Goal: Transaction & Acquisition: Purchase product/service

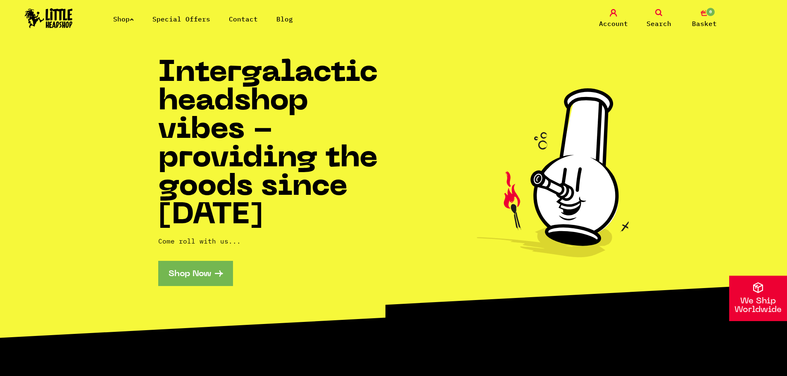
click at [117, 21] on link "Shop" at bounding box center [123, 19] width 21 height 8
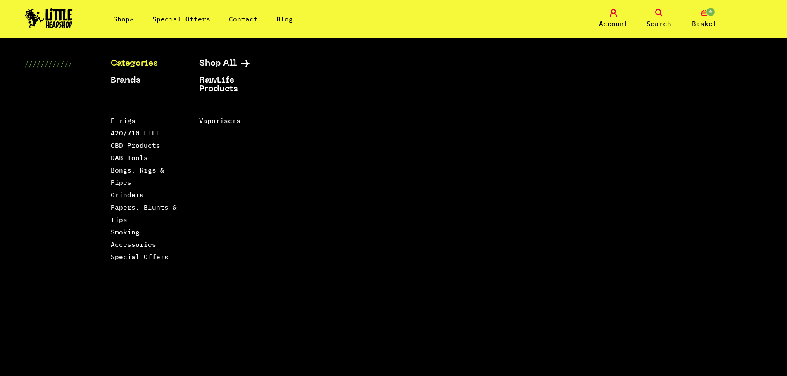
click at [118, 237] on li "Smoking Accessories" at bounding box center [145, 238] width 68 height 25
click at [119, 234] on link "Smoking Accessories" at bounding box center [133, 238] width 45 height 21
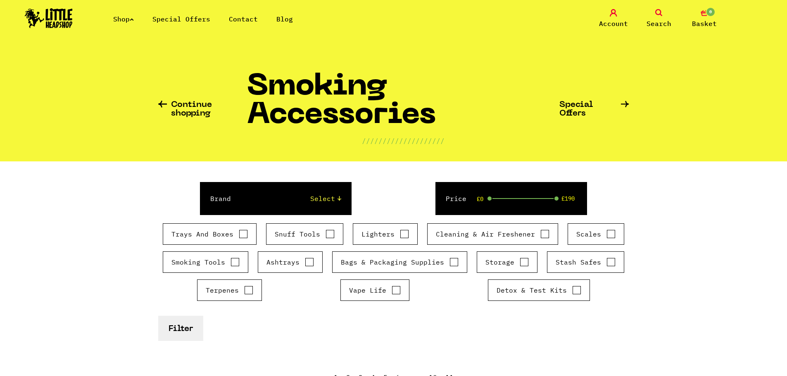
click at [239, 234] on input "Trays And Boxes" at bounding box center [243, 234] width 9 height 8
checkbox input "true"
click at [166, 324] on button "Filter" at bounding box center [180, 328] width 45 height 25
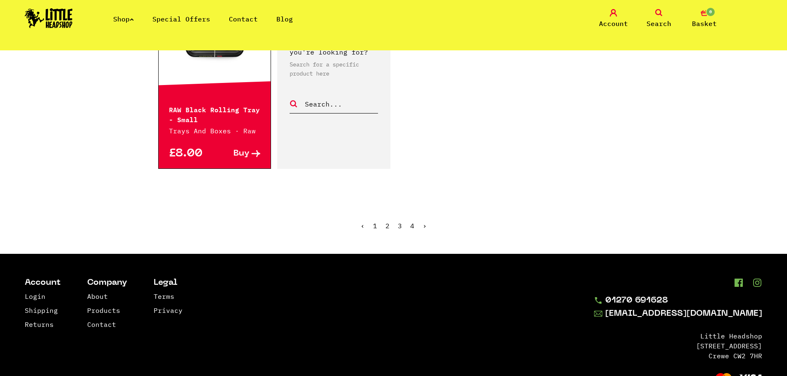
scroll to position [1445, 0]
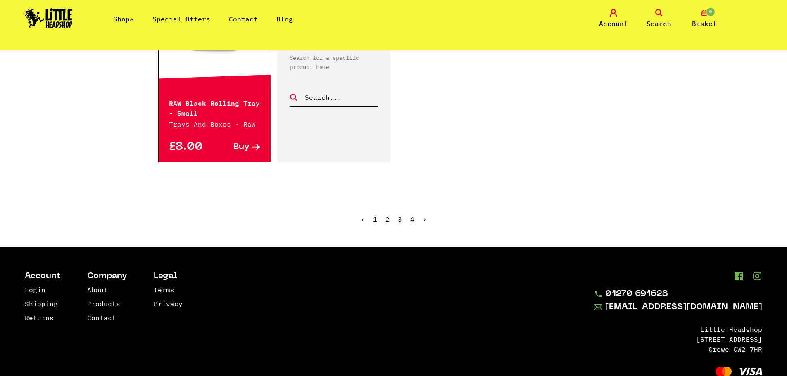
click at [387, 217] on link "2" at bounding box center [387, 219] width 4 height 8
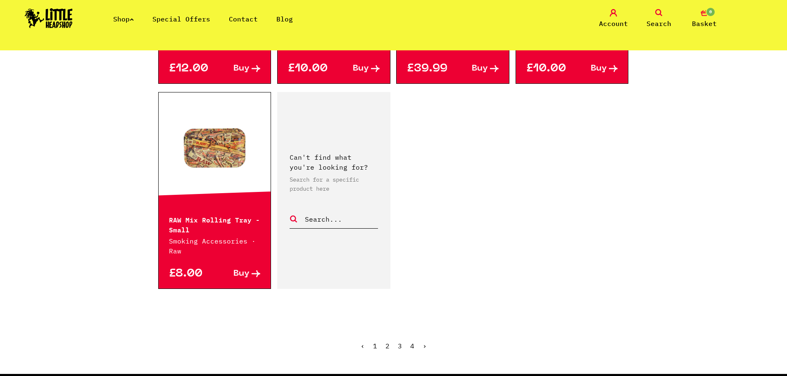
scroll to position [1363, 0]
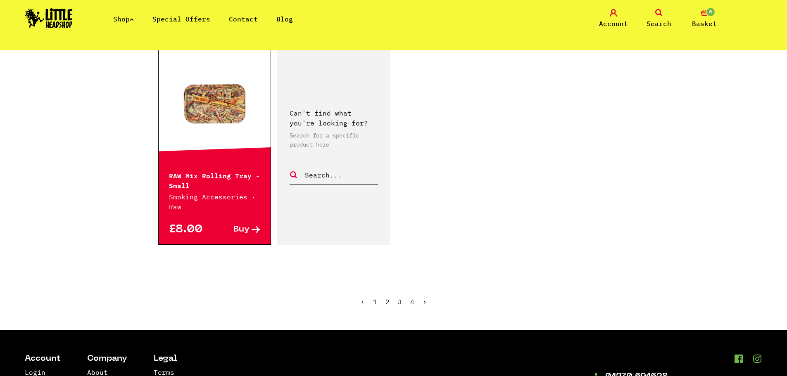
click at [399, 301] on link "3" at bounding box center [400, 302] width 4 height 8
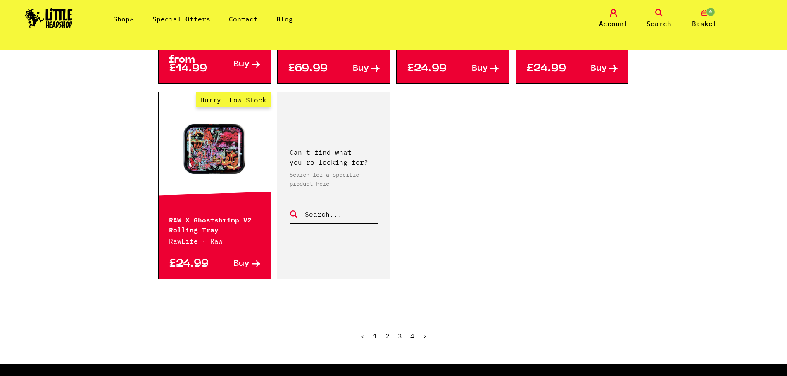
scroll to position [1445, 0]
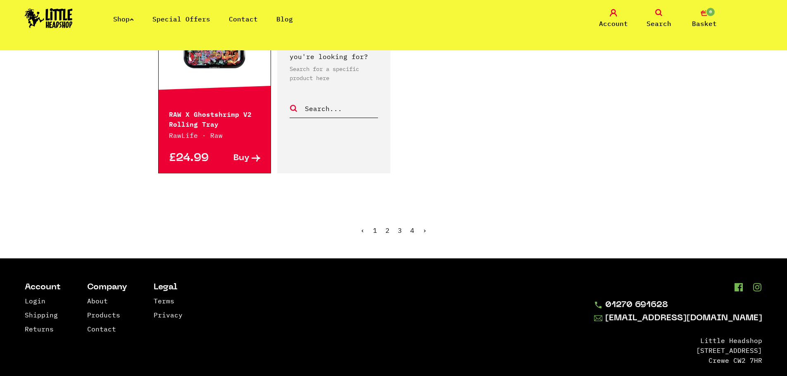
click at [423, 230] on link "›" at bounding box center [424, 230] width 4 height 8
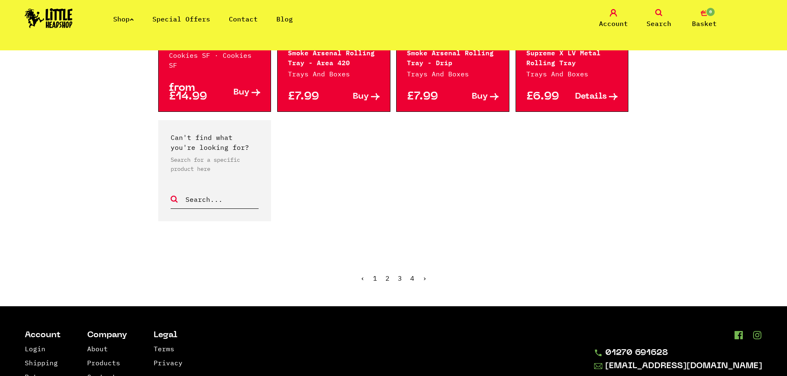
scroll to position [991, 0]
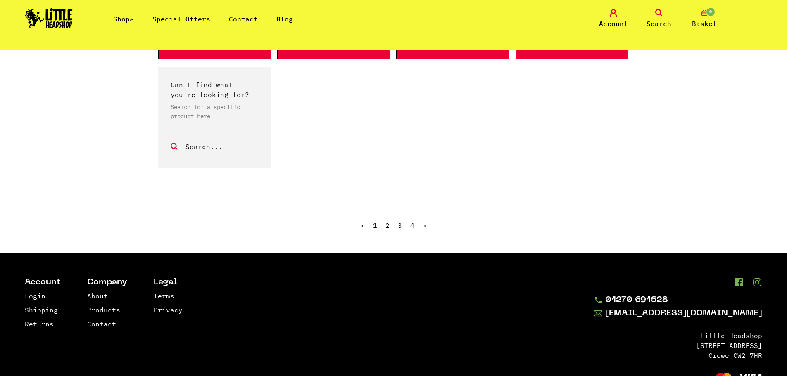
click at [423, 221] on span "›" at bounding box center [424, 225] width 4 height 8
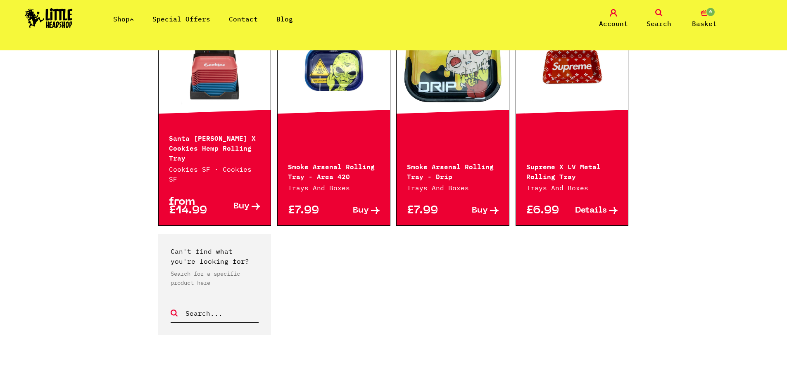
scroll to position [702, 0]
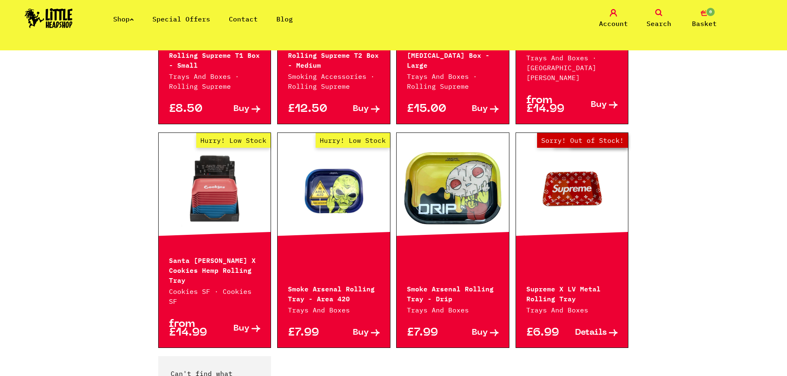
click at [349, 171] on link "Hurry! Low Stock" at bounding box center [333, 188] width 112 height 83
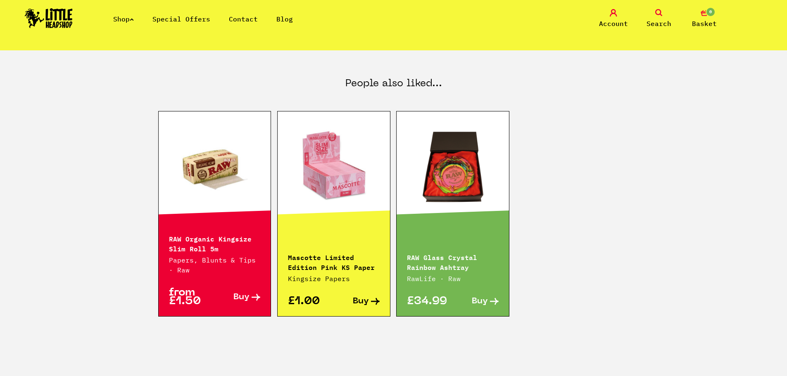
scroll to position [454, 0]
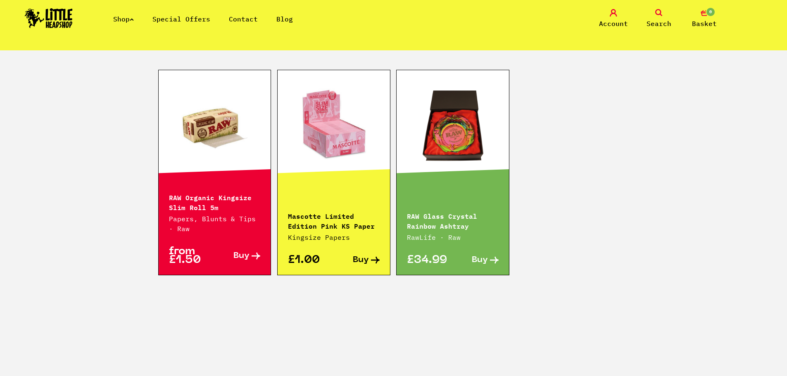
click at [123, 16] on link "Shop" at bounding box center [123, 19] width 21 height 8
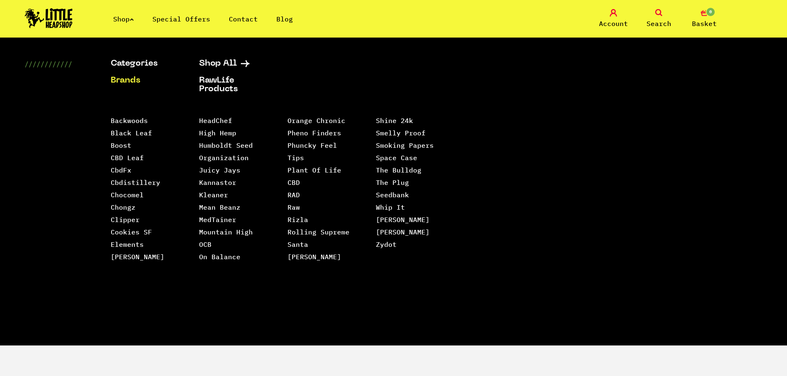
click at [123, 17] on link "Shop" at bounding box center [123, 19] width 21 height 8
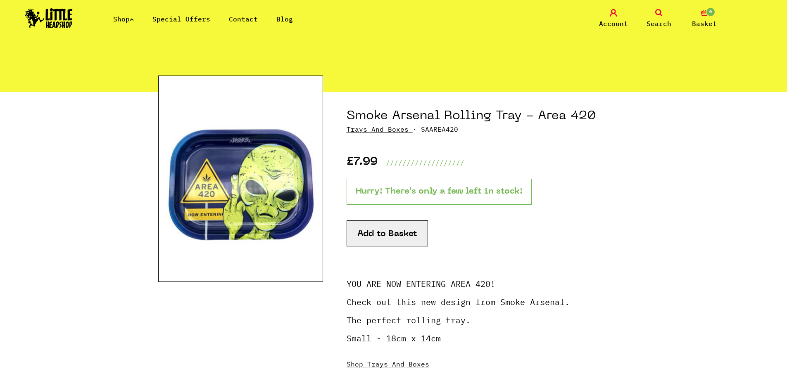
scroll to position [0, 0]
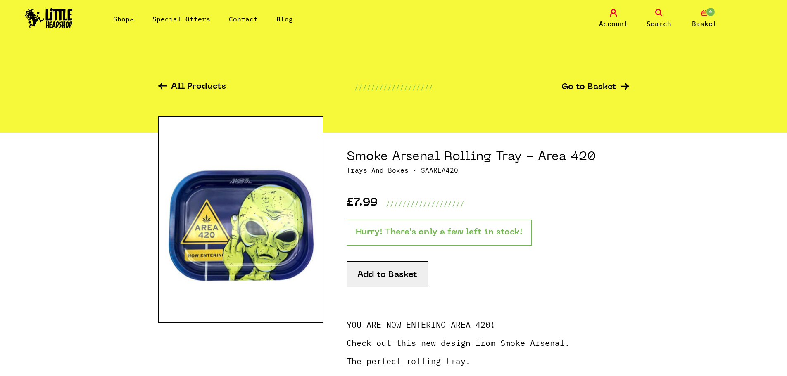
click at [162, 83] on icon at bounding box center [162, 86] width 9 height 7
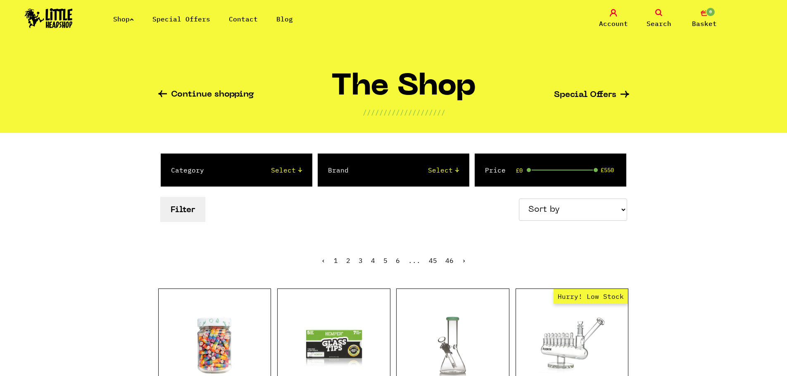
click at [134, 19] on icon at bounding box center [132, 19] width 4 height 3
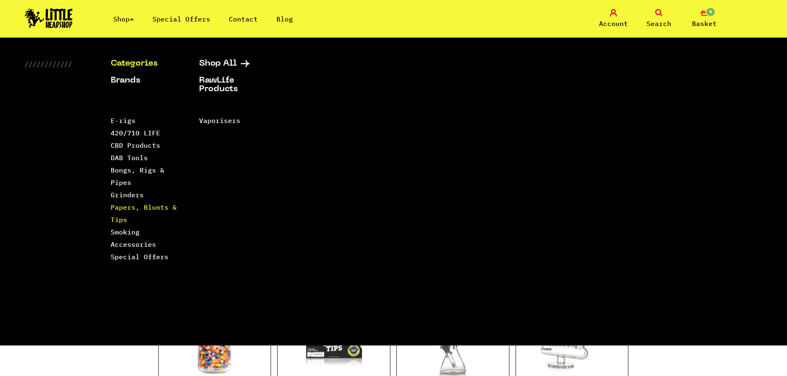
click at [130, 206] on link "Papers, Blunts & Tips" at bounding box center [144, 213] width 66 height 21
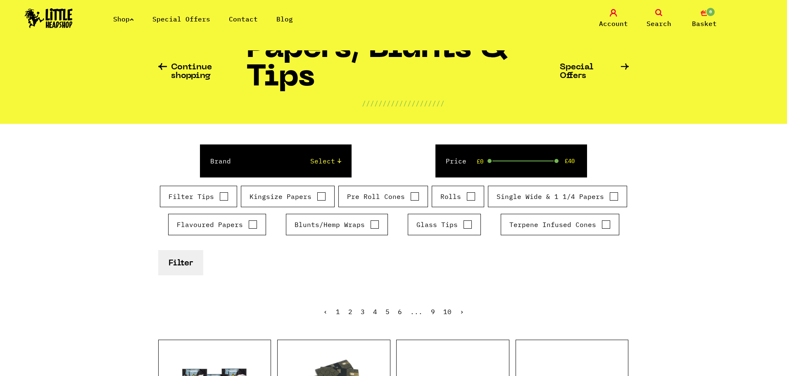
scroll to position [83, 0]
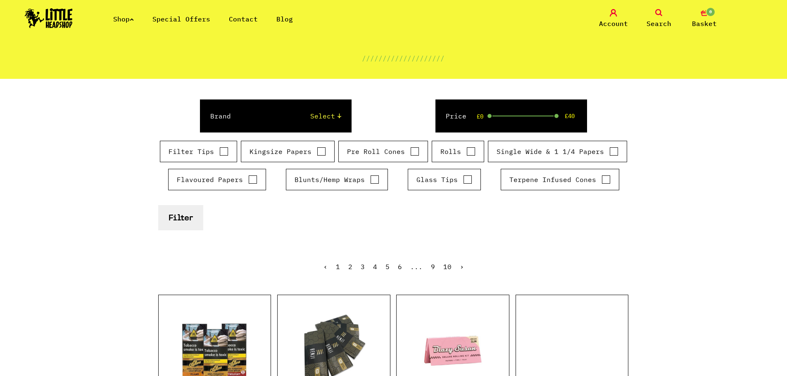
click at [317, 152] on input "Kingsize Papers" at bounding box center [321, 151] width 9 height 8
checkbox input "true"
click at [180, 215] on button "Filter" at bounding box center [180, 217] width 45 height 25
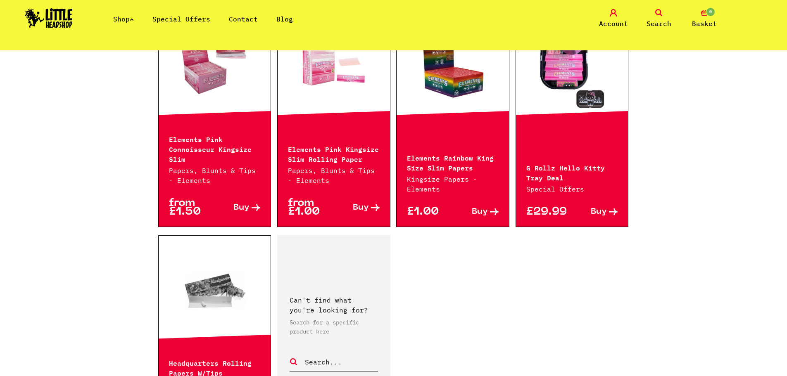
scroll to position [1363, 0]
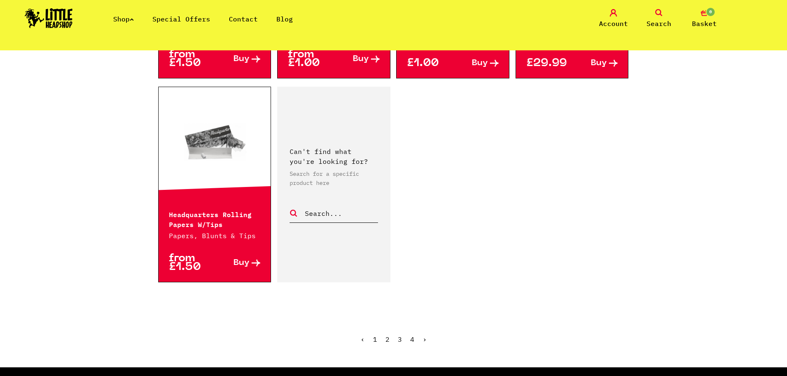
click at [423, 335] on link "›" at bounding box center [424, 339] width 4 height 8
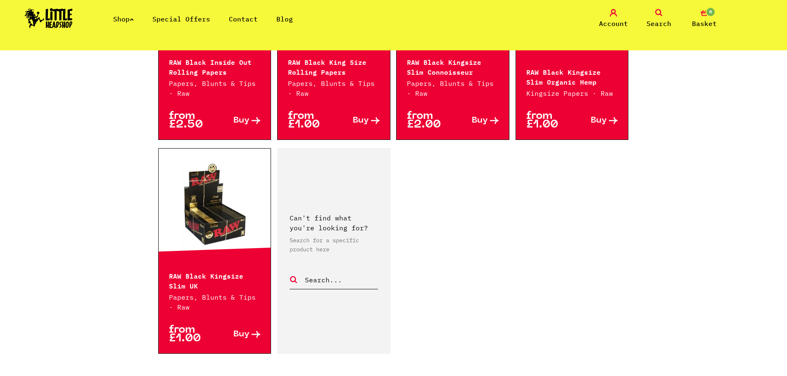
scroll to position [1404, 0]
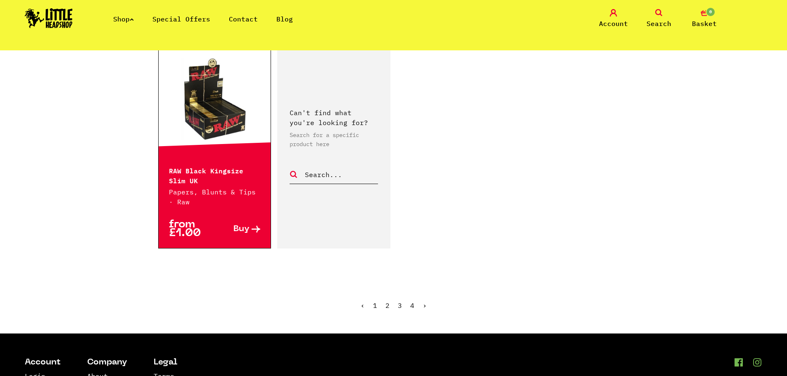
click at [422, 301] on link "›" at bounding box center [424, 305] width 4 height 8
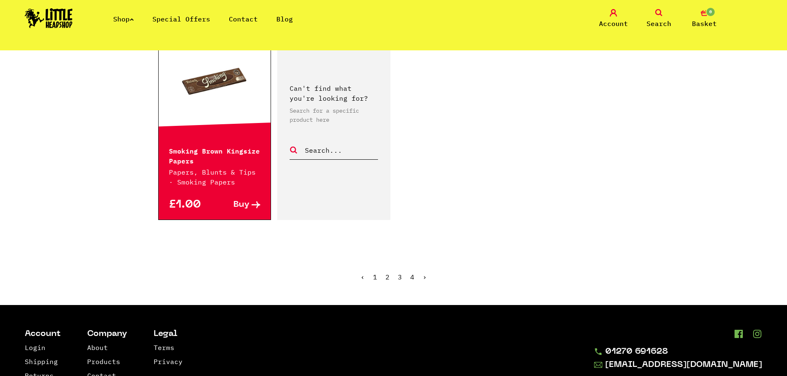
scroll to position [1445, 0]
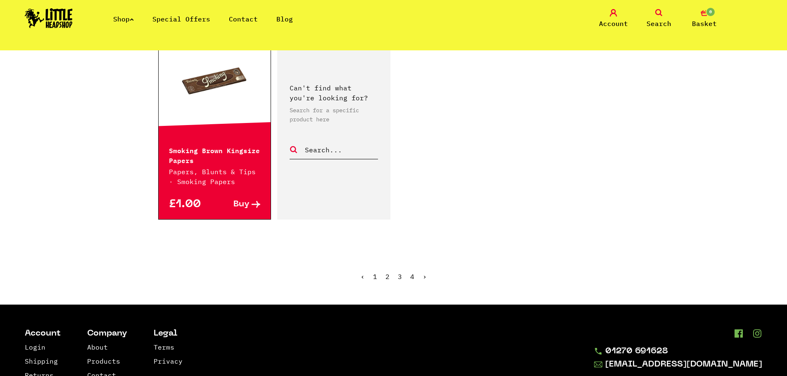
click at [134, 19] on icon at bounding box center [132, 19] width 4 height 3
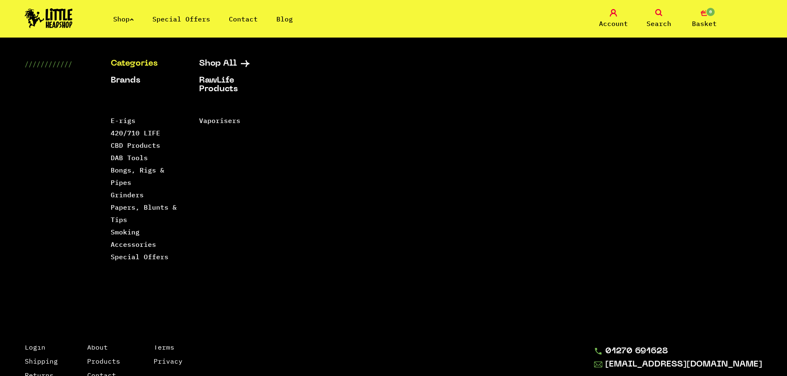
click at [177, 18] on link "Special Offers" at bounding box center [181, 19] width 58 height 8
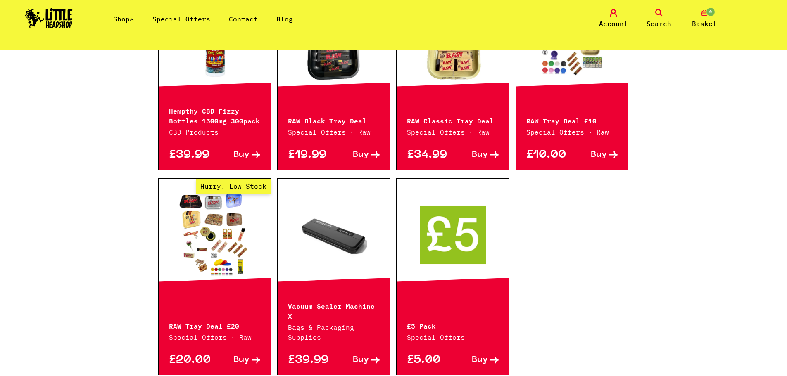
scroll to position [537, 0]
